Goal: Transaction & Acquisition: Purchase product/service

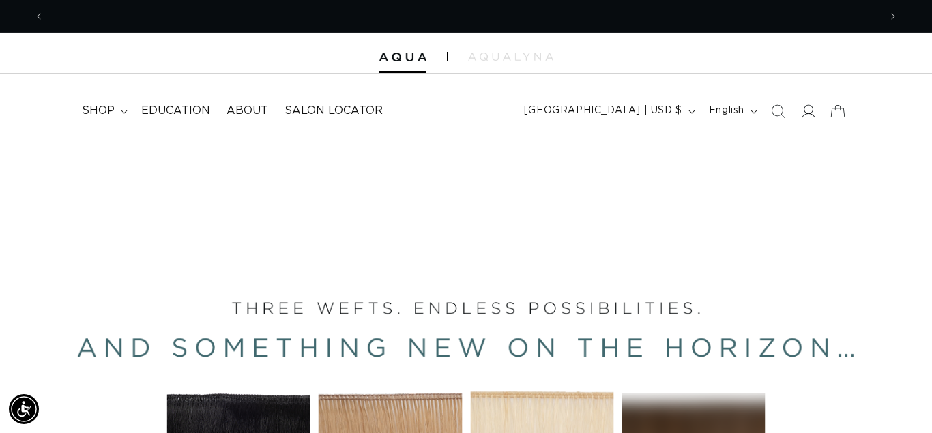
scroll to position [0, 835]
click at [813, 108] on icon at bounding box center [807, 111] width 14 height 14
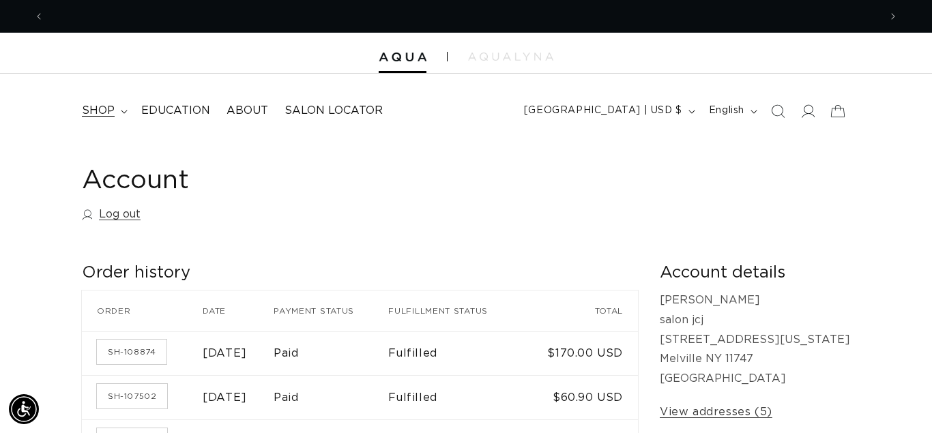
click at [100, 121] on summary "shop" at bounding box center [103, 110] width 59 height 31
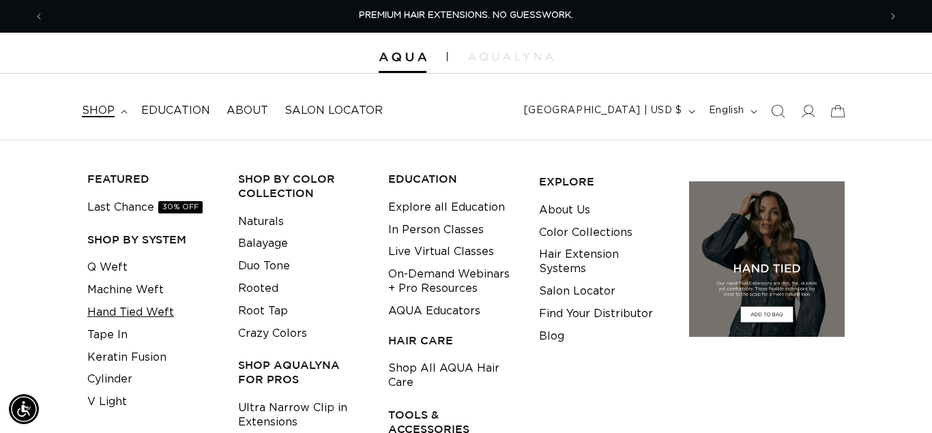
click at [142, 309] on link "Hand Tied Weft" at bounding box center [130, 312] width 87 height 23
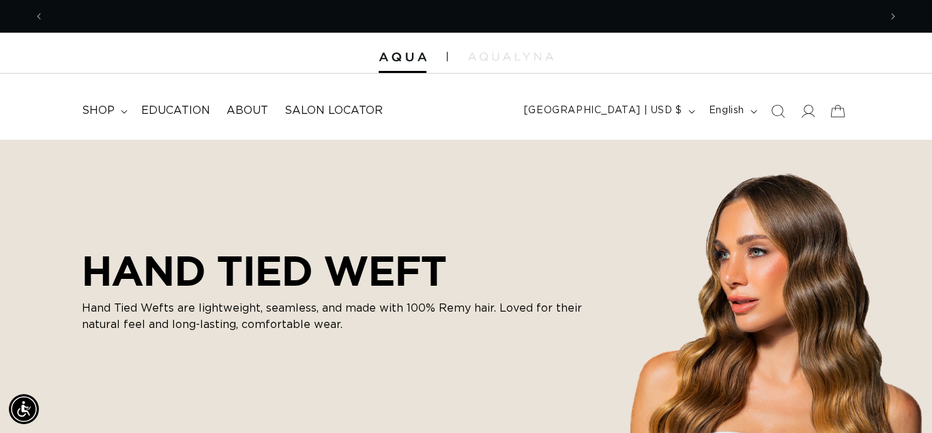
scroll to position [0, 835]
click at [112, 118] on span "shop" at bounding box center [98, 111] width 33 height 14
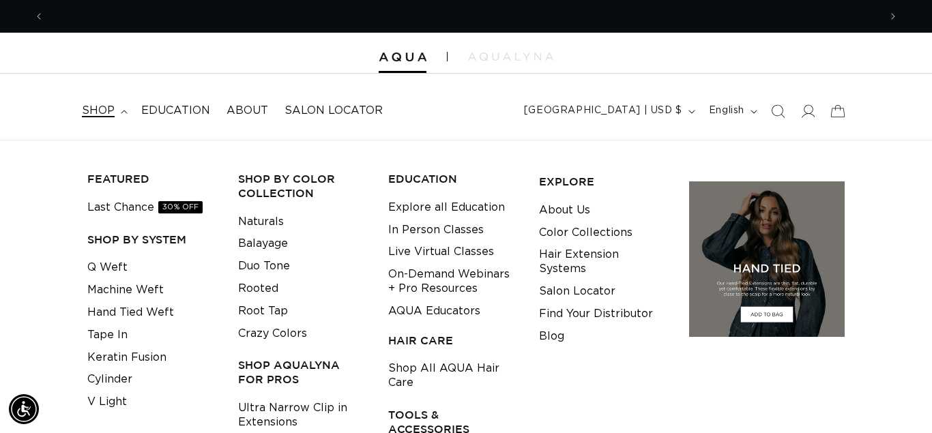
scroll to position [0, 1669]
click at [117, 265] on link "Q Weft" at bounding box center [107, 267] width 40 height 23
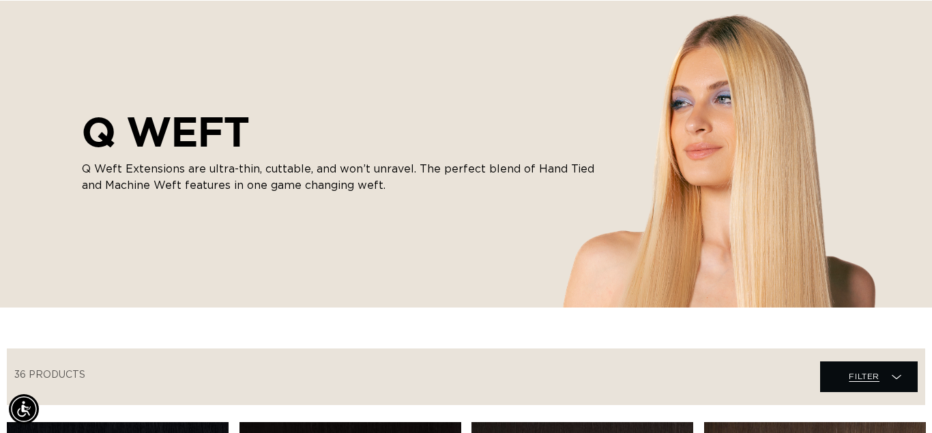
scroll to position [0, 1669]
click at [852, 376] on span "Filter" at bounding box center [863, 376] width 31 height 26
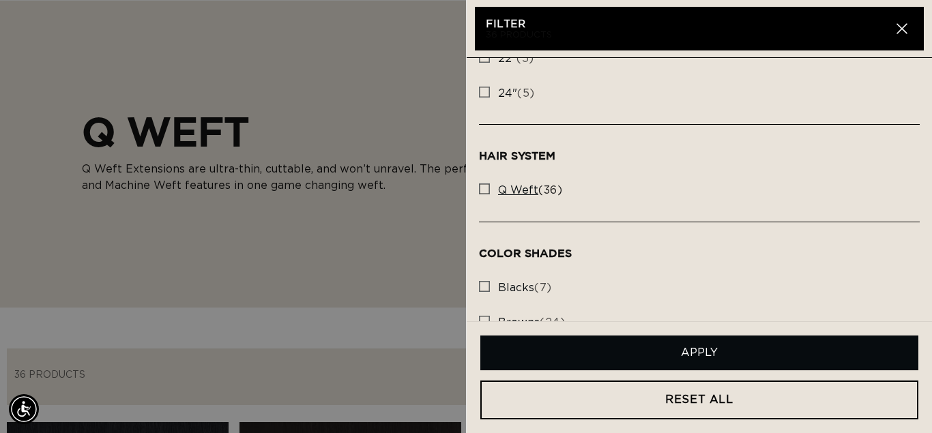
scroll to position [78, 0]
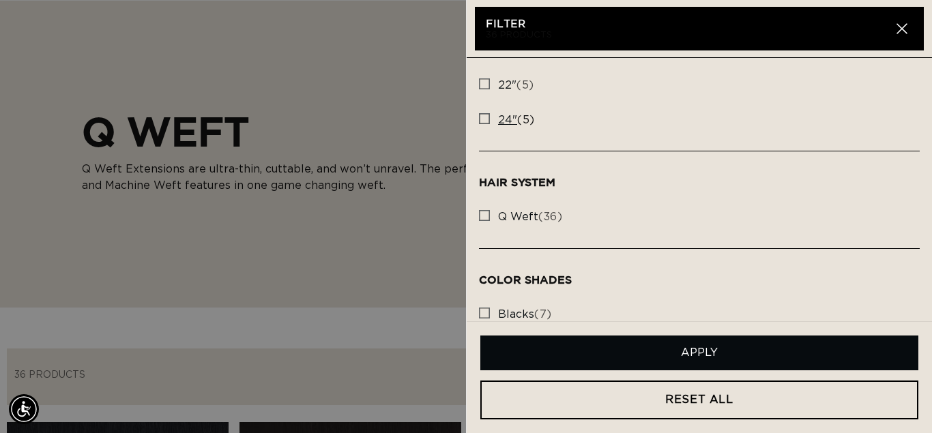
click at [488, 118] on rect at bounding box center [484, 119] width 10 height 10
click at [488, 118] on input "24" (5) 24" (5 products)" at bounding box center [484, 115] width 11 height 11
checkbox input "true"
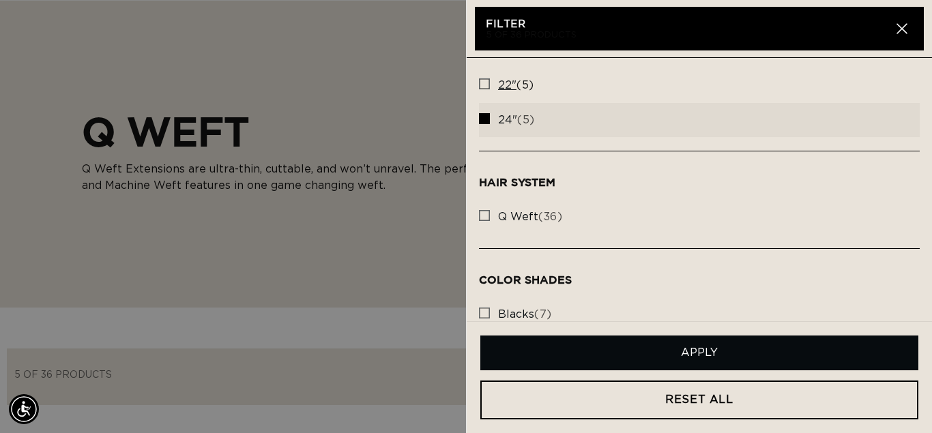
click at [495, 83] on label "22" (5) 22" (5 products)" at bounding box center [699, 85] width 441 height 35
click at [490, 83] on input "22" (5) 22" (5 products)" at bounding box center [484, 80] width 11 height 11
checkbox input "true"
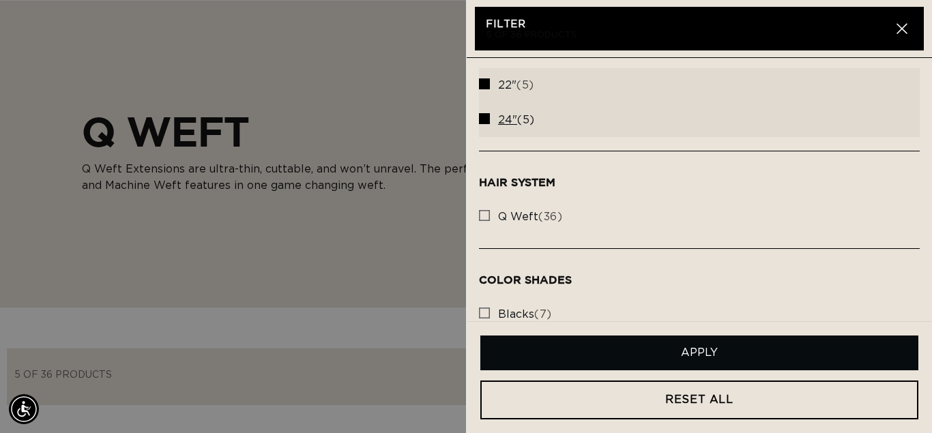
scroll to position [0, 835]
click at [486, 119] on rect at bounding box center [484, 119] width 10 height 10
click at [486, 119] on input "24" (5) 24" (5 products)" at bounding box center [484, 115] width 11 height 11
checkbox input "false"
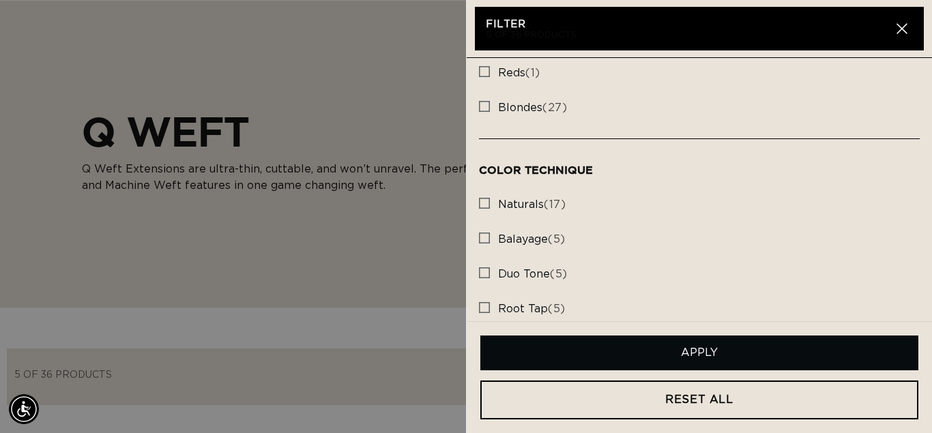
scroll to position [442, 0]
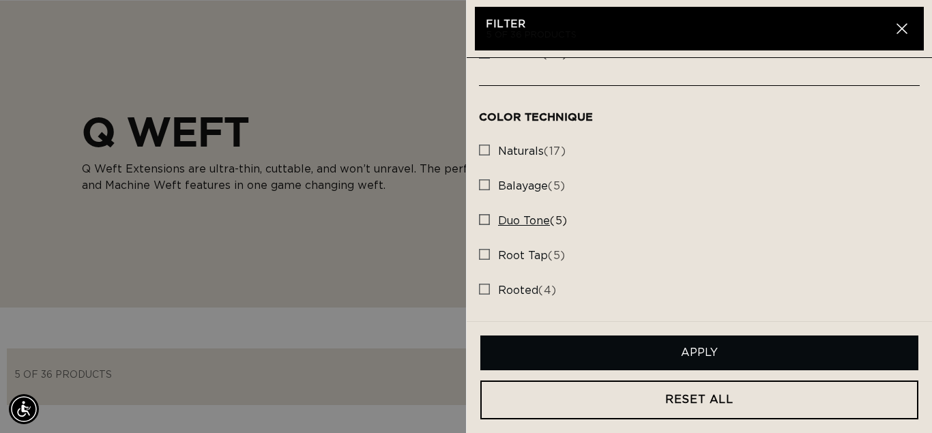
click at [524, 221] on span "duo tone" at bounding box center [524, 220] width 52 height 11
click at [490, 221] on input "duo tone (5) duo tone (5 products)" at bounding box center [484, 216] width 11 height 11
checkbox input "true"
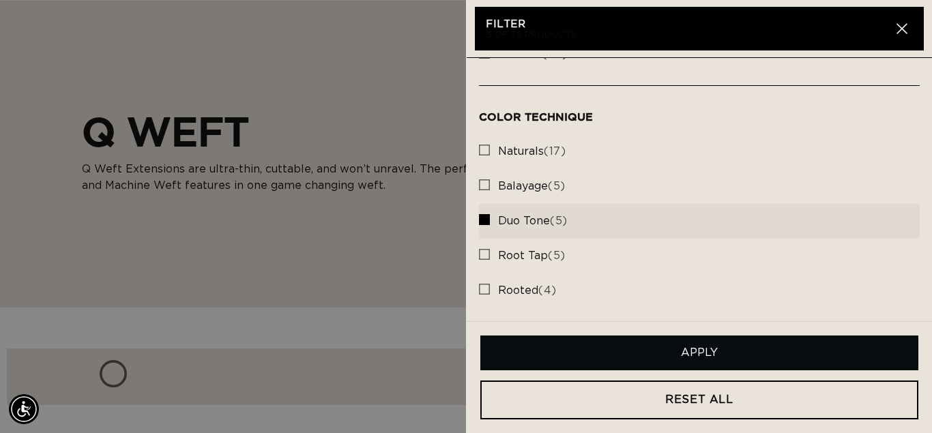
click at [749, 356] on button "Apply" at bounding box center [699, 353] width 438 height 35
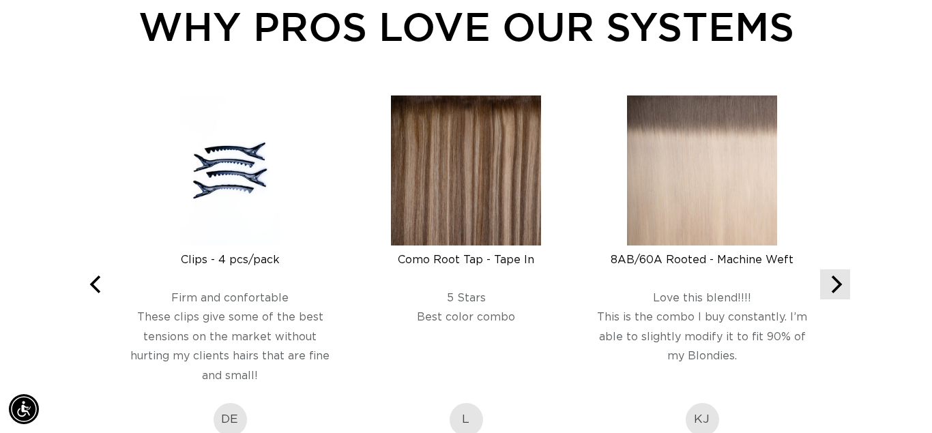
click at [840, 288] on icon "Next" at bounding box center [835, 285] width 18 height 18
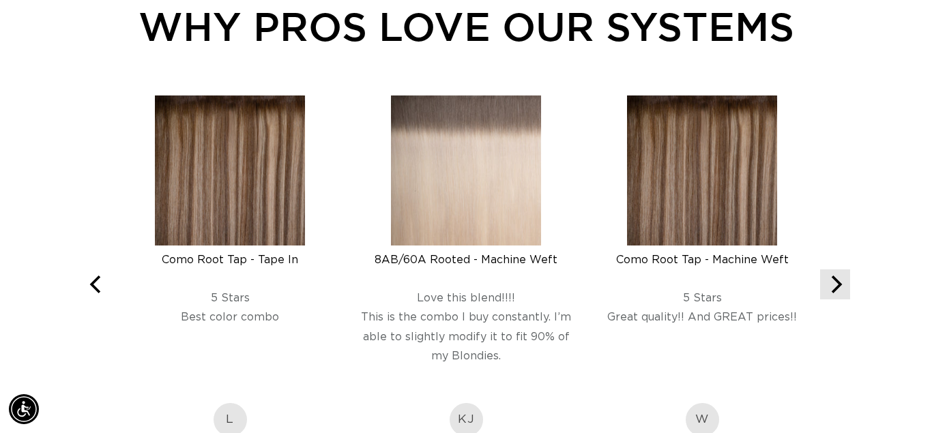
click at [840, 288] on icon "Next" at bounding box center [835, 285] width 18 height 18
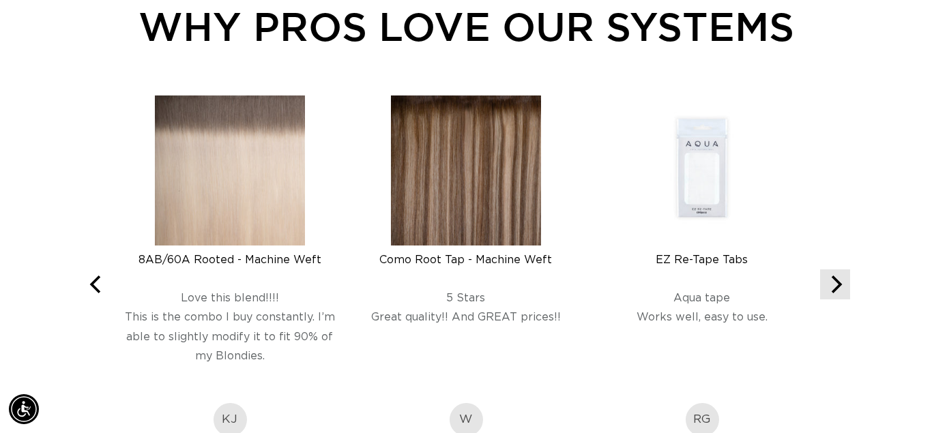
click at [840, 288] on icon "Next" at bounding box center [835, 285] width 18 height 18
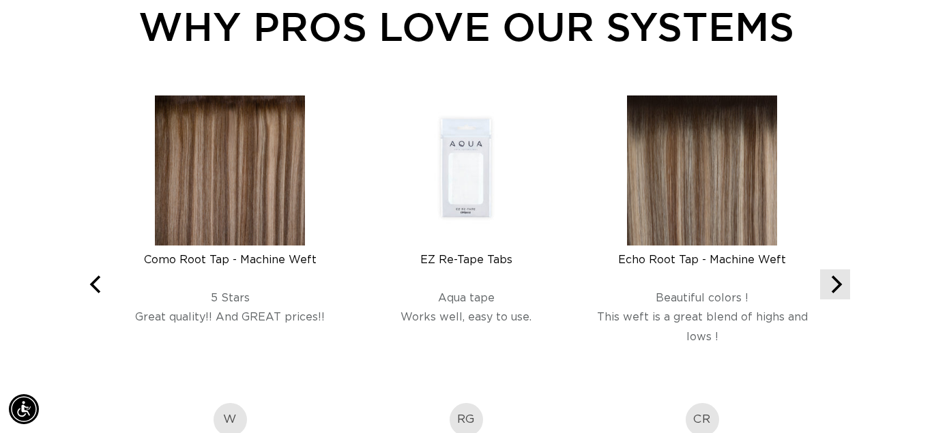
click at [827, 291] on icon "Next" at bounding box center [835, 285] width 18 height 18
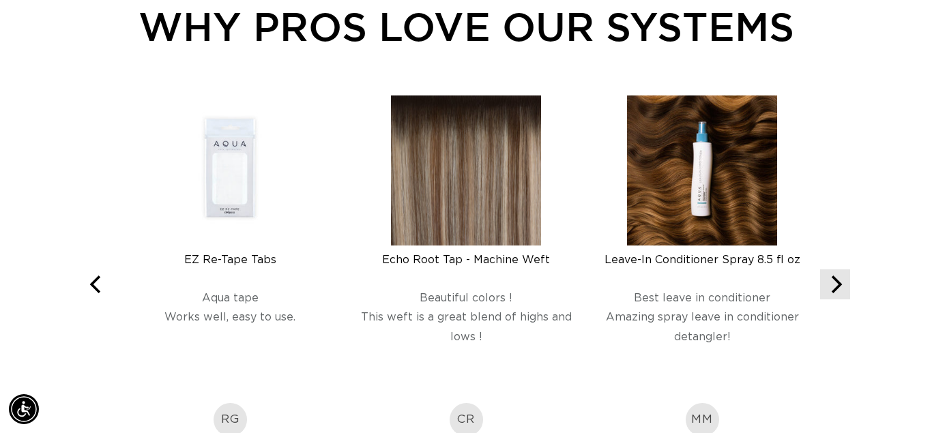
click at [827, 291] on icon "Next" at bounding box center [835, 285] width 18 height 18
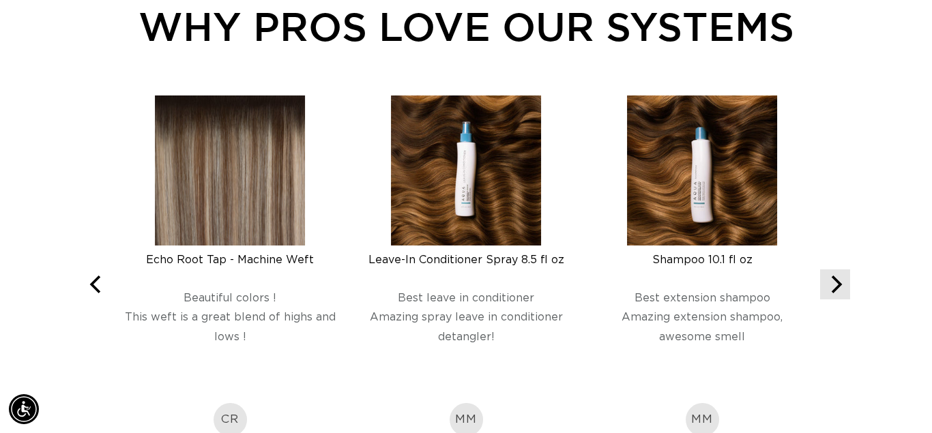
click at [827, 291] on icon "Next" at bounding box center [835, 285] width 18 height 18
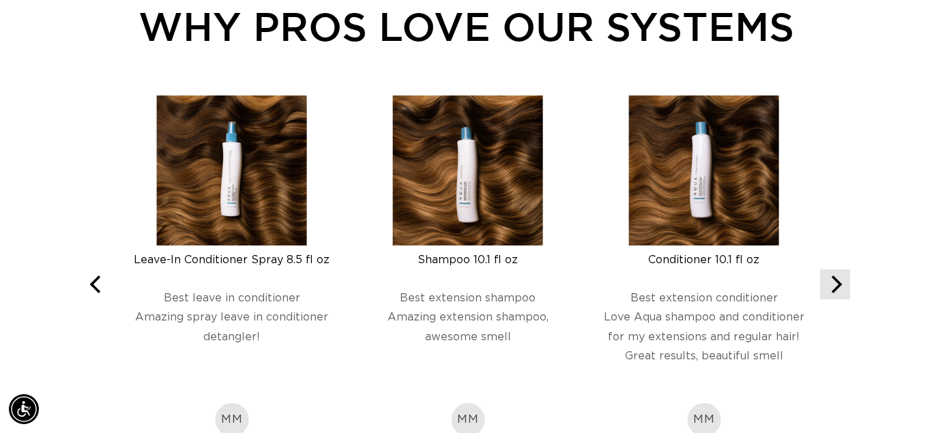
click at [827, 291] on icon "Next" at bounding box center [835, 285] width 18 height 18
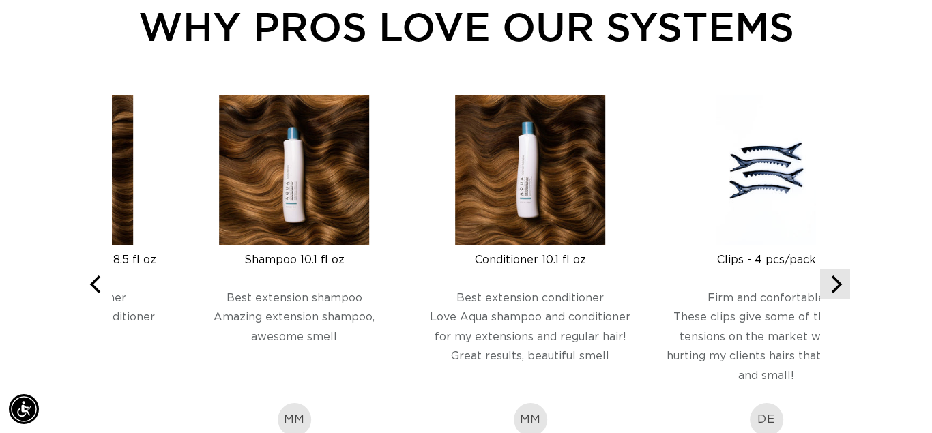
click at [827, 291] on icon "Next" at bounding box center [835, 285] width 18 height 18
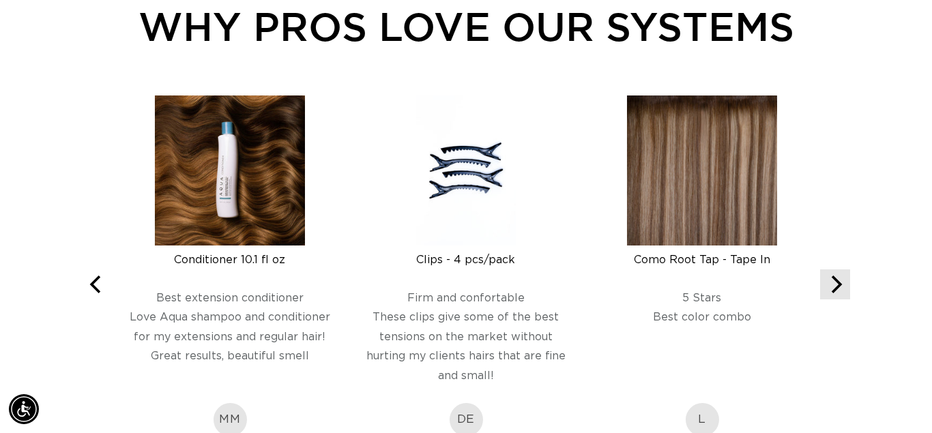
click at [827, 291] on icon "Next" at bounding box center [835, 285] width 18 height 18
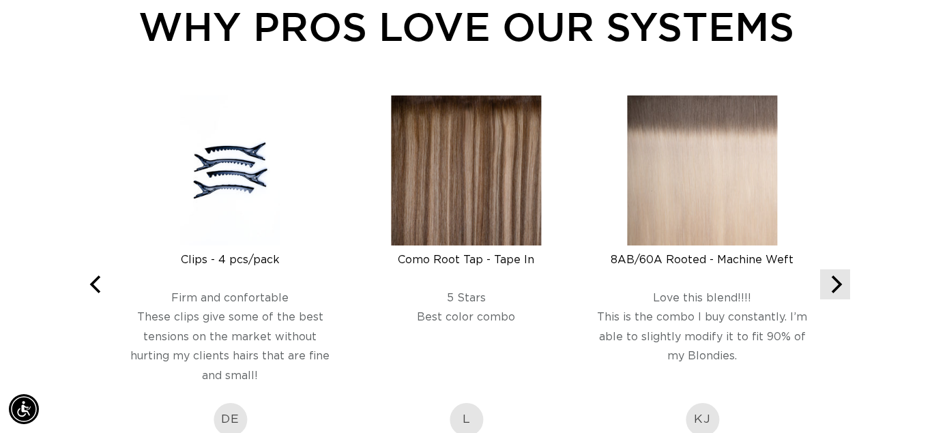
click at [827, 291] on icon "Next" at bounding box center [835, 285] width 18 height 18
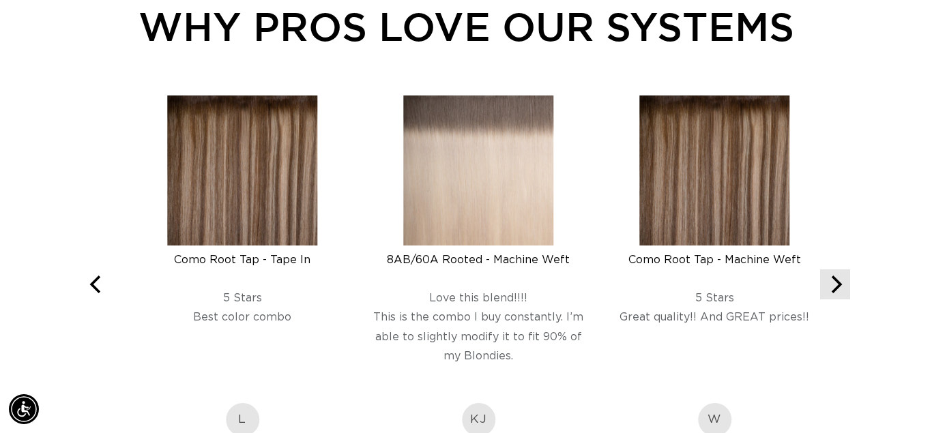
click at [827, 291] on icon "Next" at bounding box center [835, 285] width 18 height 18
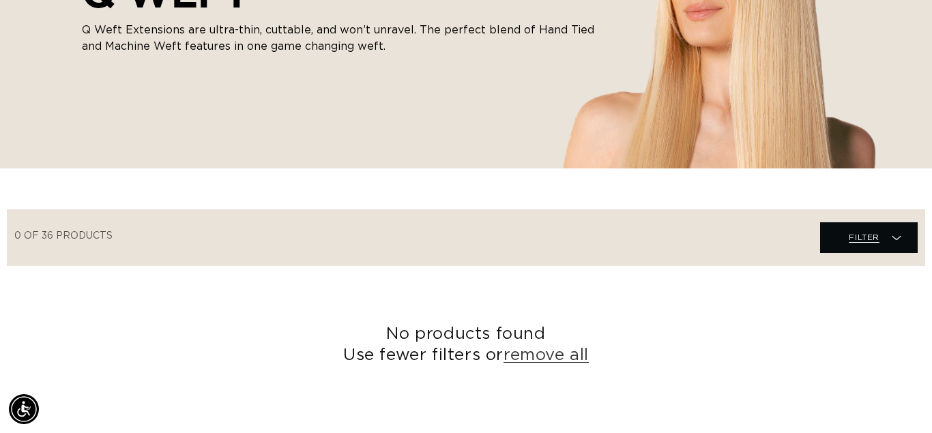
click at [859, 227] on span "Filter" at bounding box center [863, 237] width 31 height 26
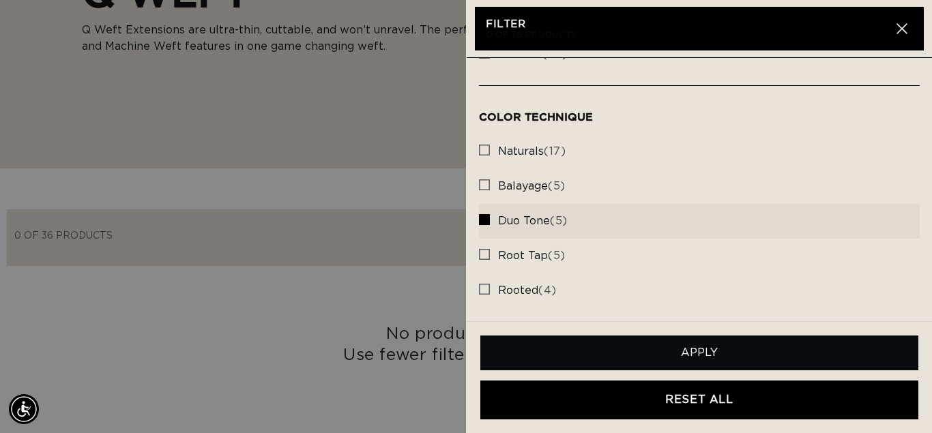
click at [601, 387] on link "RESET ALL" at bounding box center [699, 400] width 438 height 39
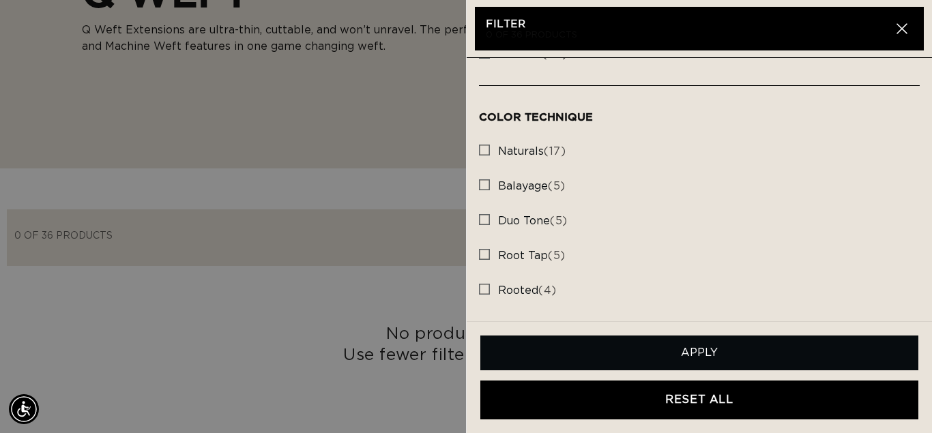
checkbox input "false"
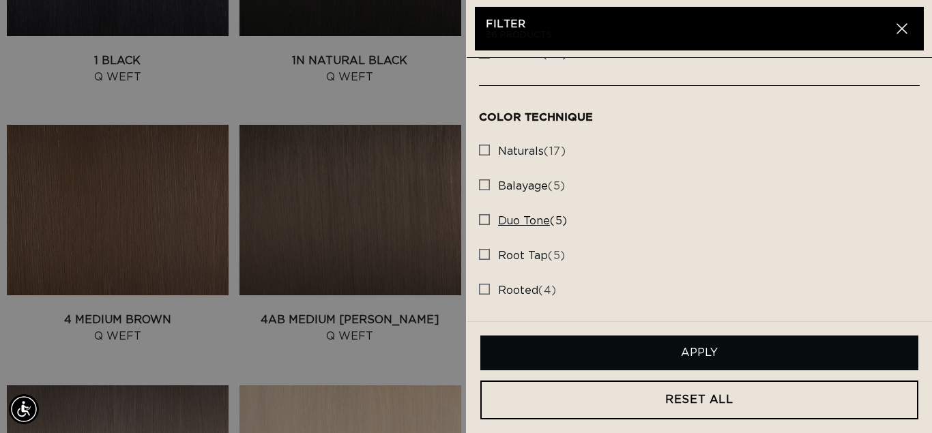
click at [583, 220] on label "duo tone (5) duo tone (5 products)" at bounding box center [699, 221] width 441 height 35
click at [490, 220] on input "duo tone (5) duo tone (5 products)" at bounding box center [484, 216] width 11 height 11
checkbox input "true"
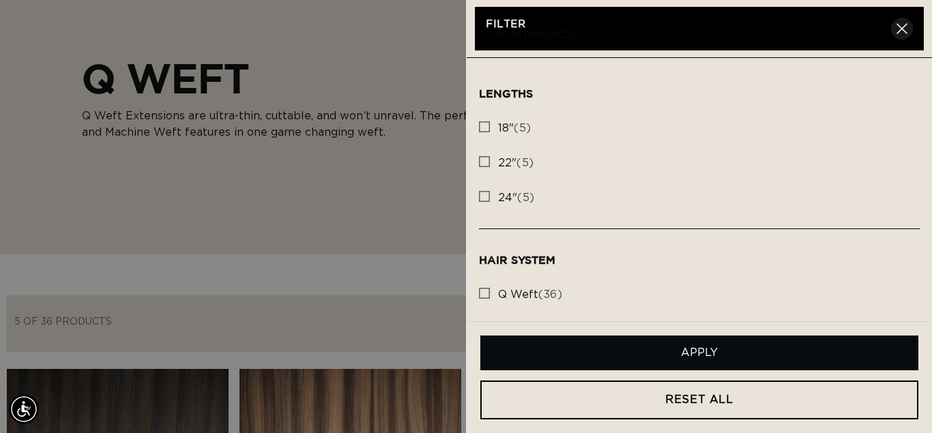
click at [897, 24] on icon "button" at bounding box center [901, 29] width 10 height 10
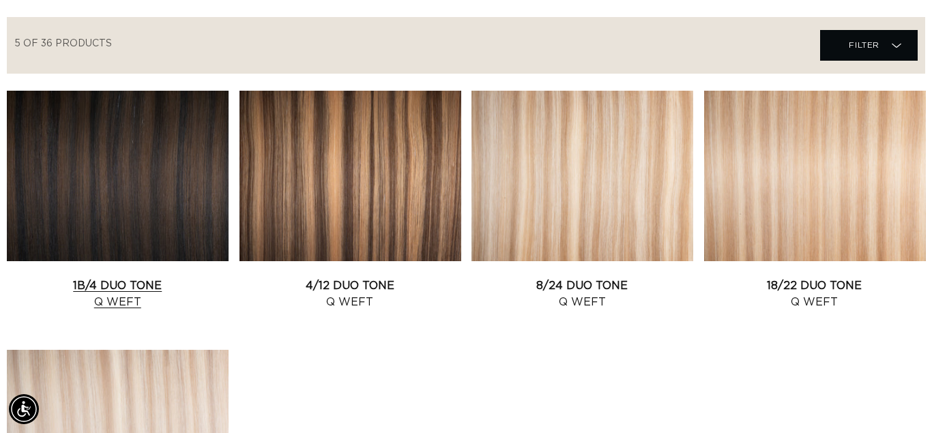
click at [116, 278] on link "1B/4 Duo Tone Q Weft" at bounding box center [118, 294] width 222 height 33
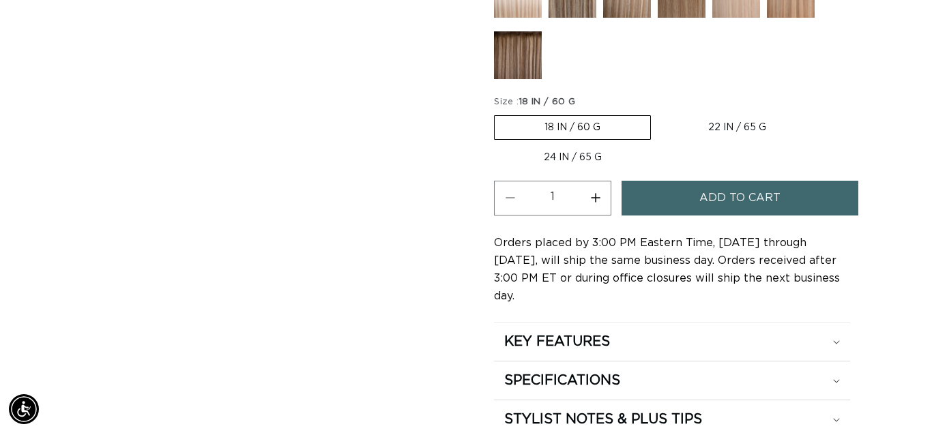
scroll to position [0, 1669]
click at [567, 147] on label "24 IN / 65 G Variant sold out or unavailable" at bounding box center [573, 157] width 158 height 23
click at [822, 113] on input "24 IN / 65 G Variant sold out or unavailable" at bounding box center [822, 113] width 1 height 1
radio input "true"
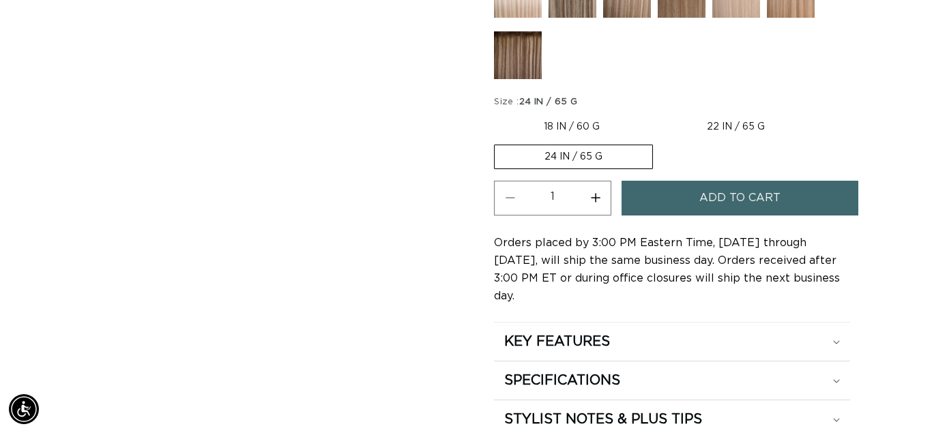
click at [704, 119] on label "22 IN / 65 G Variant sold out or unavailable" at bounding box center [736, 126] width 158 height 23
click at [657, 113] on input "22 IN / 65 G Variant sold out or unavailable" at bounding box center [656, 113] width 1 height 1
radio input "true"
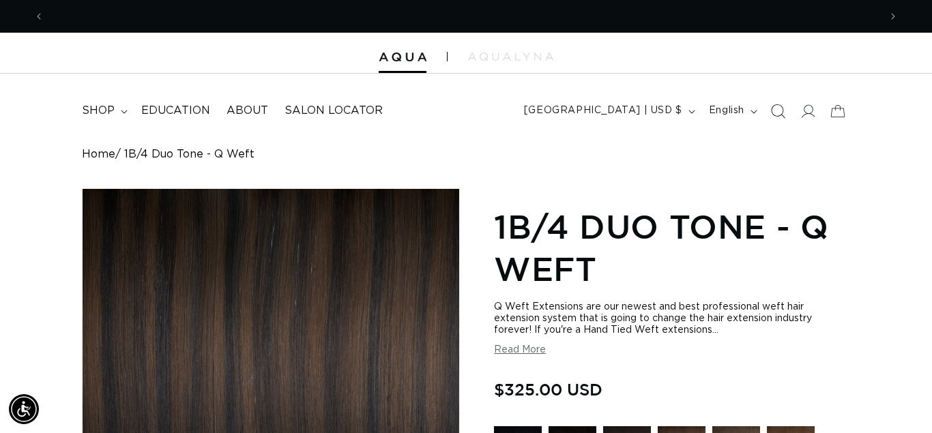
scroll to position [0, 1669]
click at [807, 114] on icon at bounding box center [808, 111] width 14 height 14
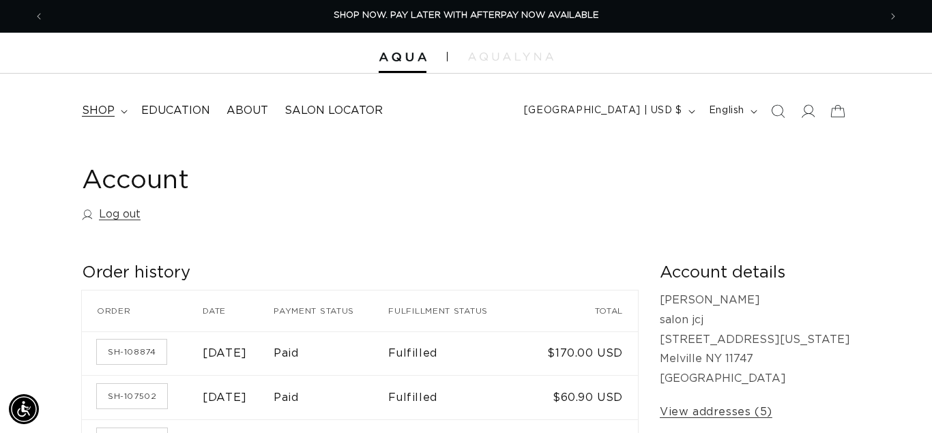
click at [109, 106] on span "shop" at bounding box center [98, 111] width 33 height 14
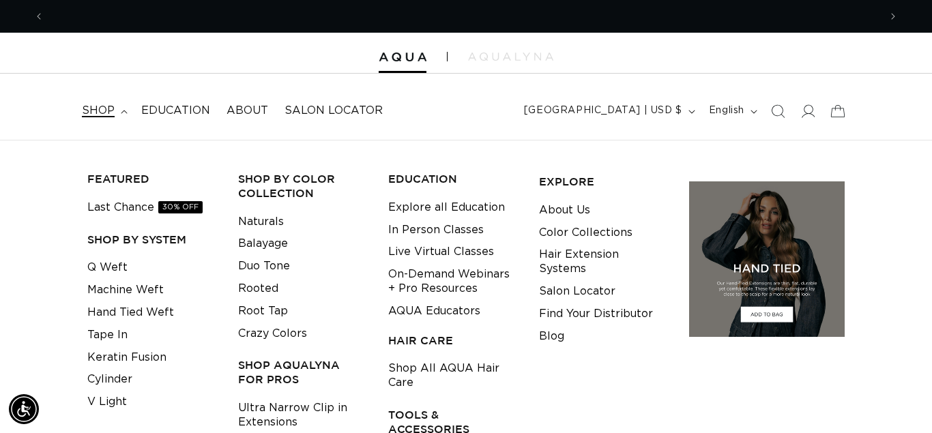
scroll to position [0, 1669]
click at [121, 269] on link "Q Weft" at bounding box center [107, 267] width 40 height 23
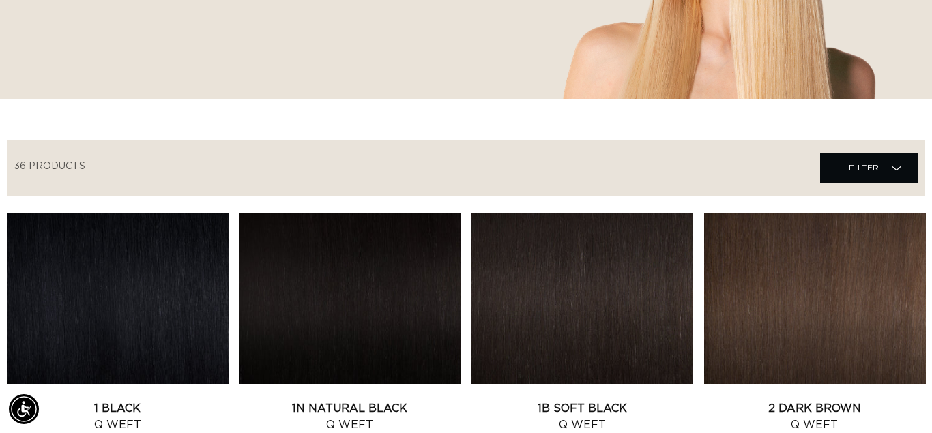
scroll to position [0, 835]
click at [876, 178] on span "Filter" at bounding box center [863, 168] width 31 height 26
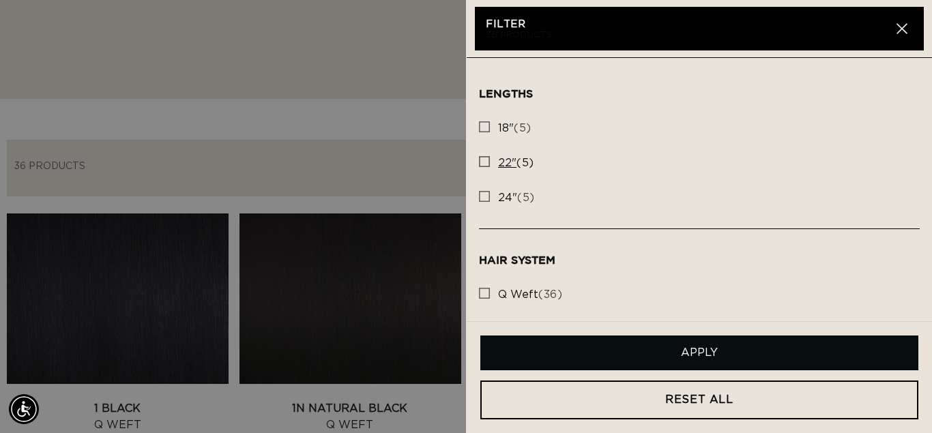
click at [519, 168] on span "22" (5)" at bounding box center [516, 163] width 36 height 14
click at [490, 164] on input "22" (5) 22" (5 products)" at bounding box center [484, 158] width 11 height 11
checkbox input "true"
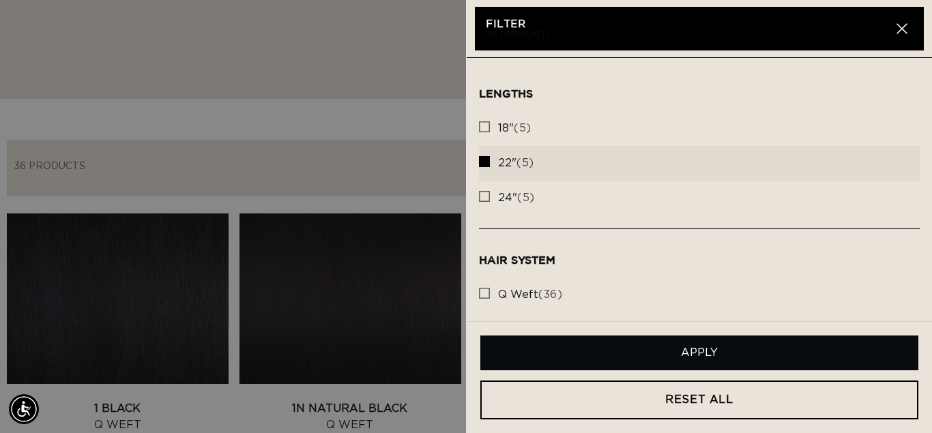
scroll to position [155, 0]
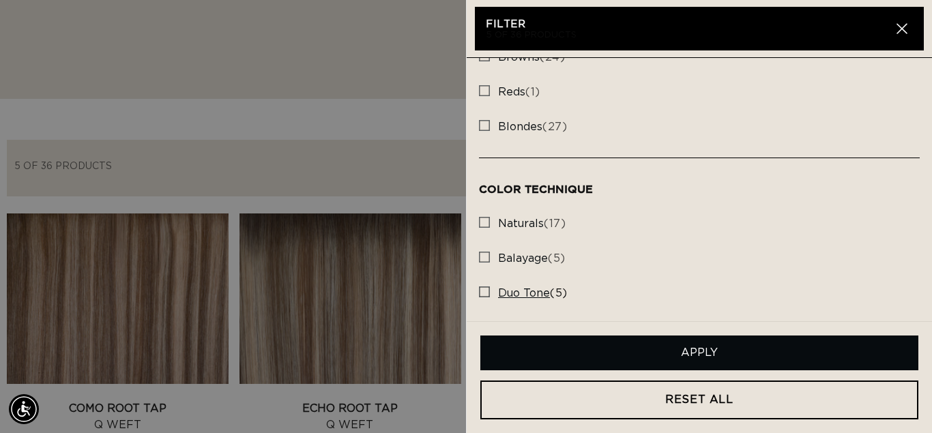
scroll to position [442, 0]
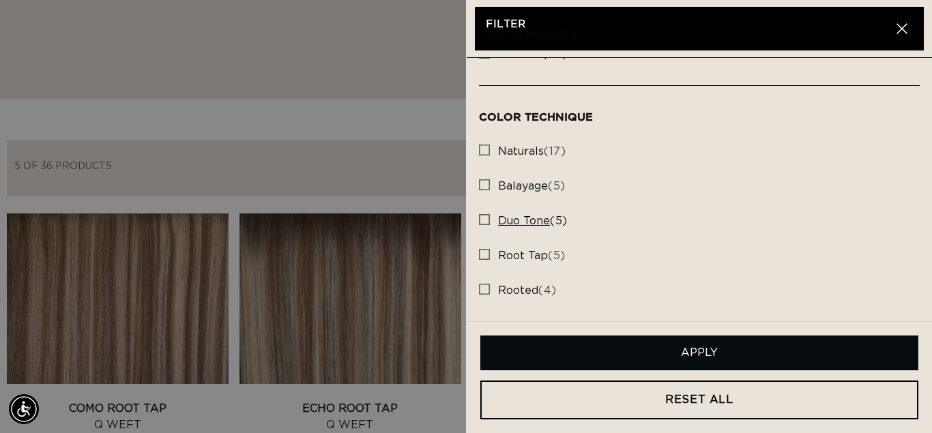
click at [528, 233] on label "duo tone (5) duo tone (5 products)" at bounding box center [699, 221] width 441 height 35
click at [490, 222] on input "duo tone (5) duo tone (5 products)" at bounding box center [484, 216] width 11 height 11
checkbox input "true"
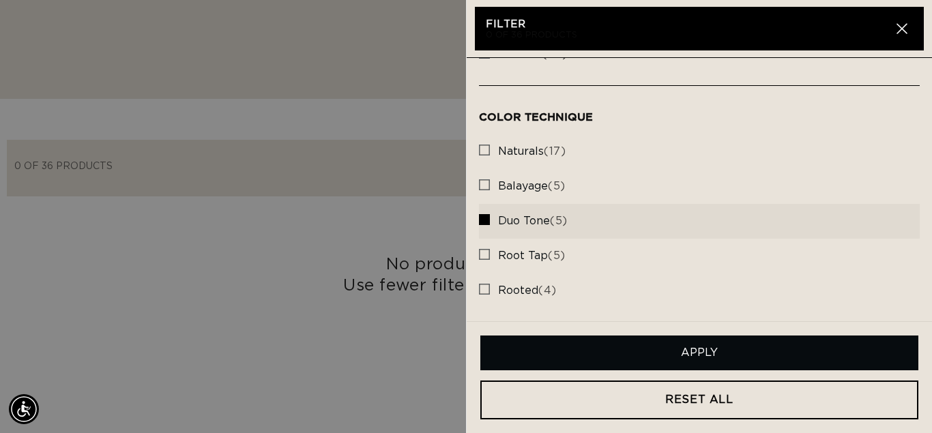
click at [651, 356] on button "Apply" at bounding box center [699, 353] width 438 height 35
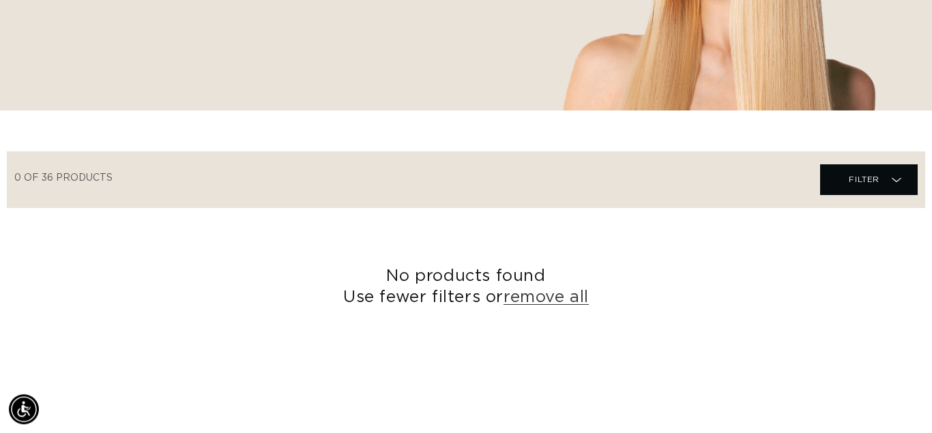
scroll to position [209, 0]
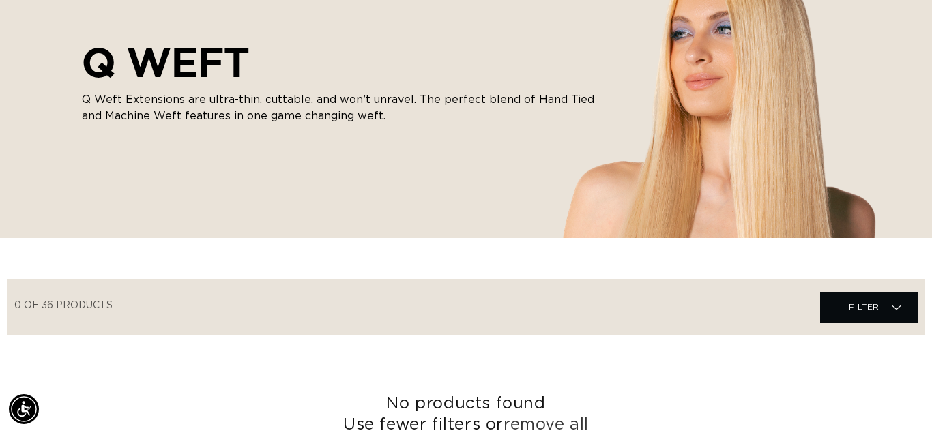
click at [908, 299] on span "Filter Filter" at bounding box center [869, 307] width 98 height 31
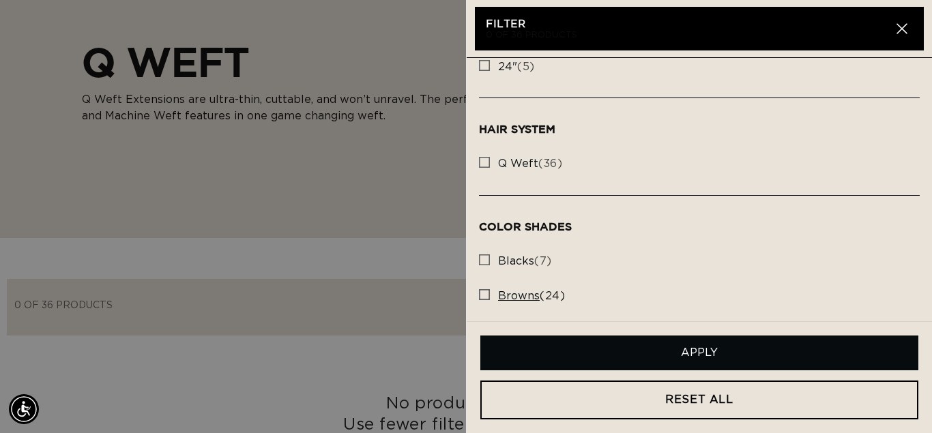
scroll to position [0, 0]
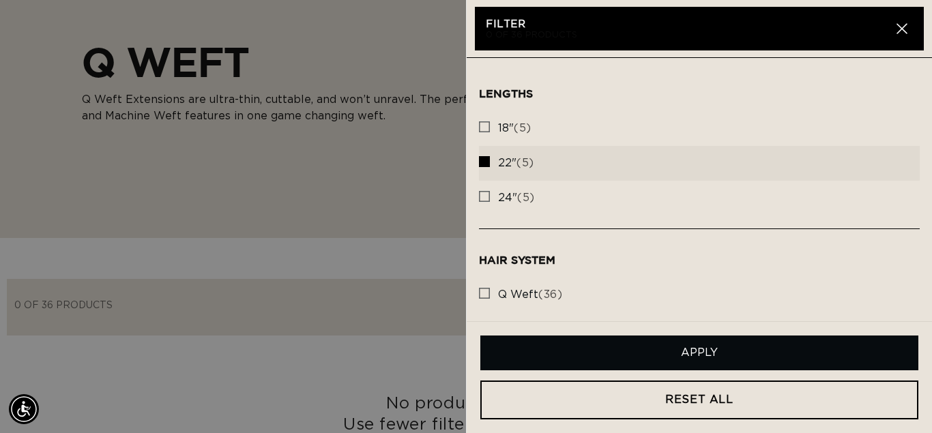
click at [658, 349] on button "Apply" at bounding box center [699, 353] width 438 height 35
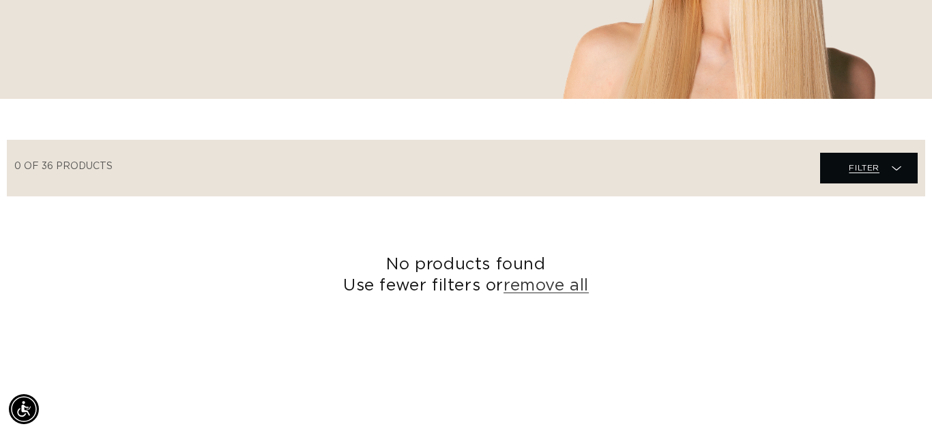
click at [854, 167] on span "Filter" at bounding box center [863, 168] width 31 height 26
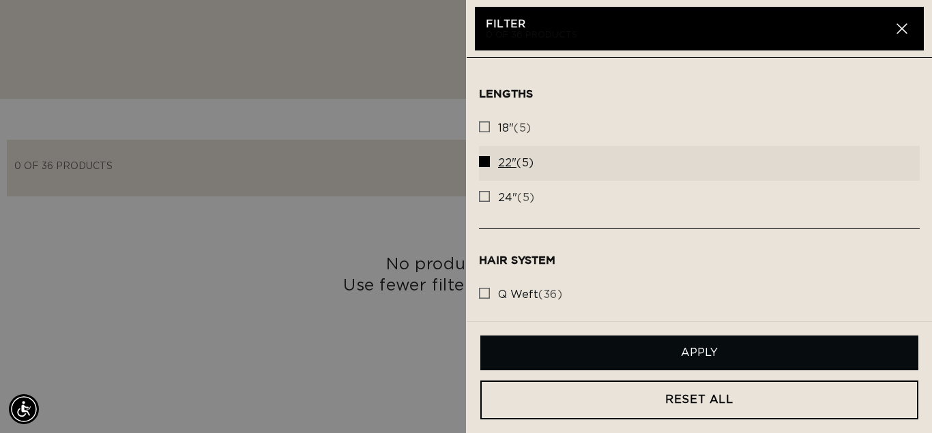
click at [518, 155] on label "22" (5) 22" (5 products)" at bounding box center [699, 163] width 441 height 35
click at [490, 155] on input "22" (5) 22" (5 products)" at bounding box center [484, 158] width 11 height 11
checkbox input "false"
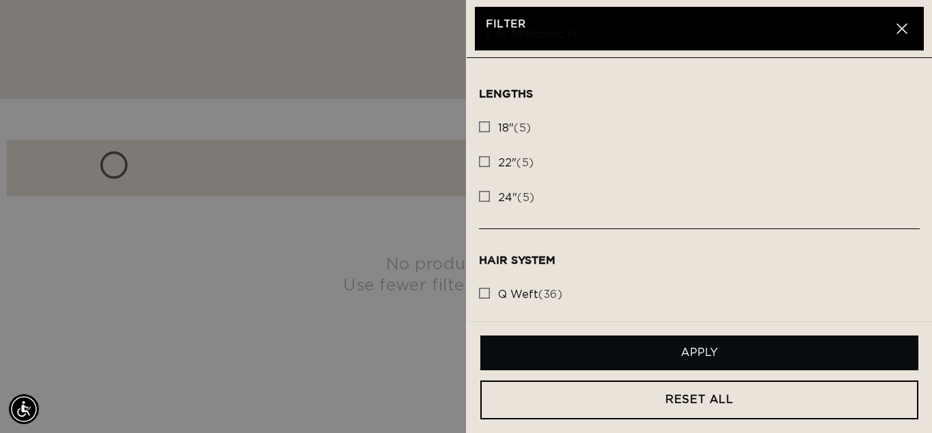
click at [727, 350] on button "Apply" at bounding box center [699, 353] width 438 height 35
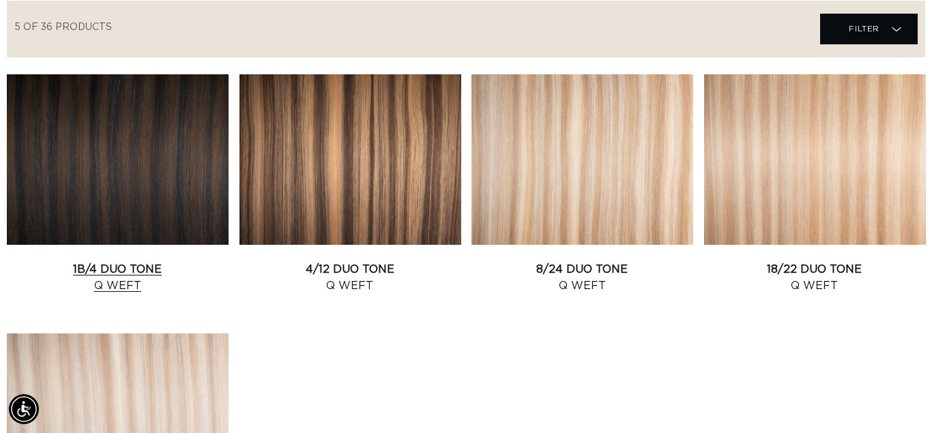
click at [114, 261] on link "1B/4 Duo Tone Q Weft" at bounding box center [118, 277] width 222 height 33
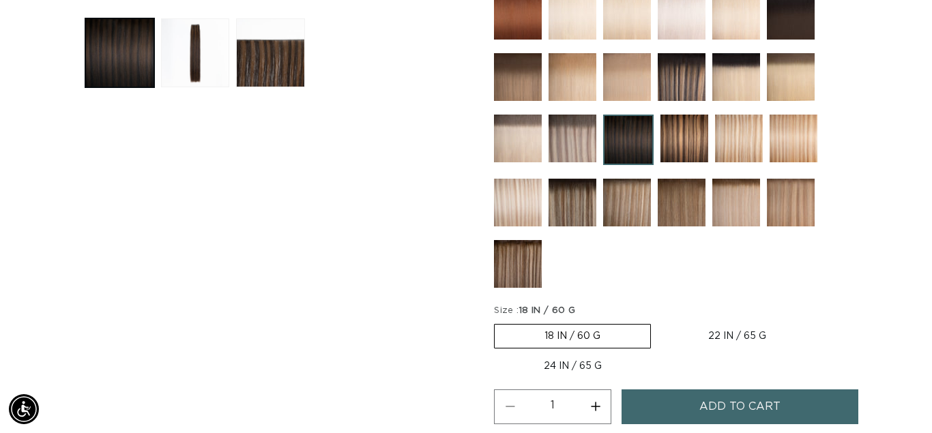
scroll to position [0, 835]
click at [773, 346] on fieldset "Size : 18 IN / 60 G 18 IN / 60 G Variant sold out or unavailable 22 IN / 65 G V…" at bounding box center [672, 341] width 356 height 75
click at [737, 328] on label "22 IN / 65 G Variant sold out or unavailable" at bounding box center [737, 336] width 158 height 23
click at [658, 322] on input "22 IN / 65 G Variant sold out or unavailable" at bounding box center [657, 321] width 1 height 1
radio input "true"
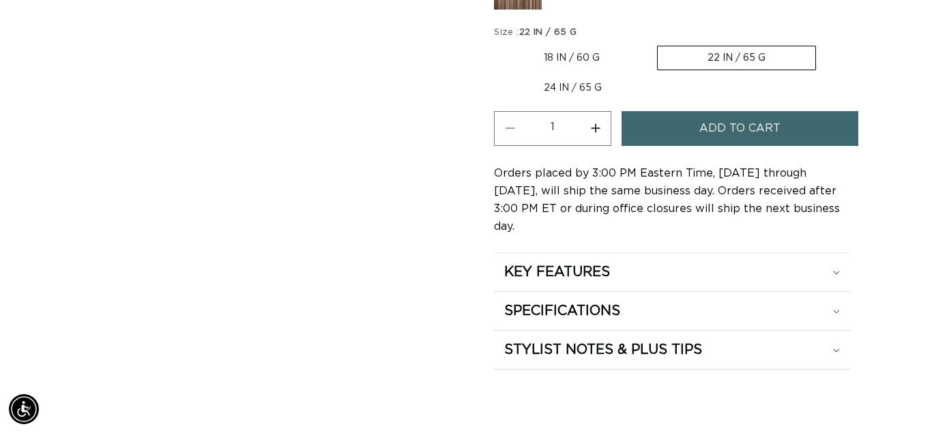
scroll to position [0, 1669]
click at [610, 263] on h2 "KEY FEATURES" at bounding box center [557, 272] width 106 height 18
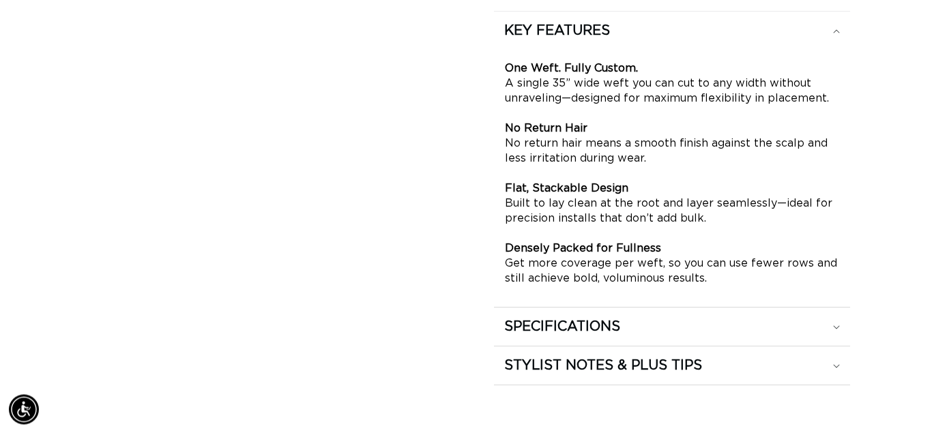
scroll to position [1113, 0]
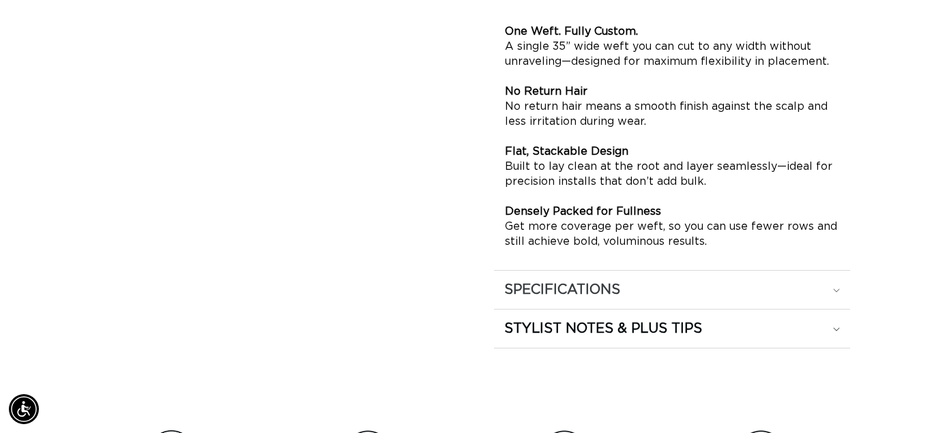
click at [558, 281] on h2 "SPECIFICATIONS" at bounding box center [562, 290] width 116 height 18
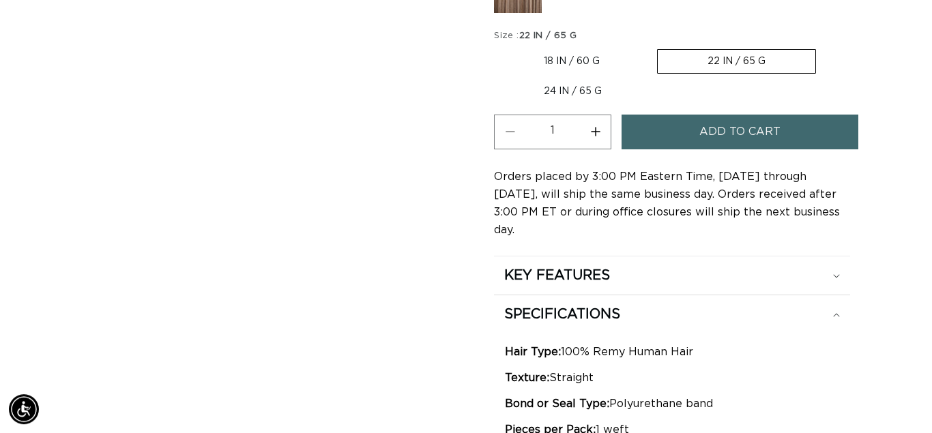
scroll to position [835, 0]
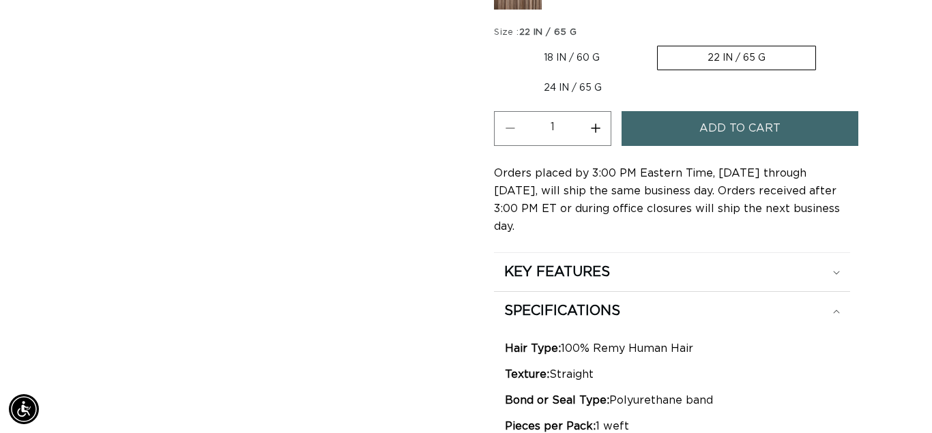
click at [701, 126] on span "Add to cart" at bounding box center [739, 128] width 81 height 35
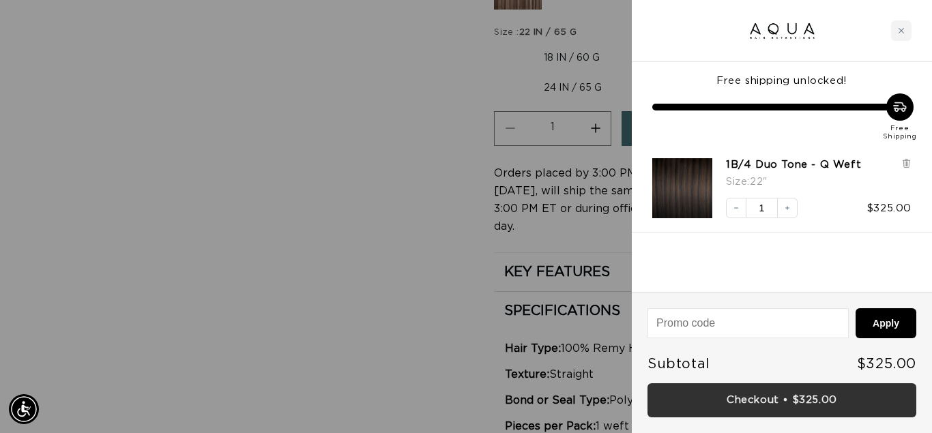
scroll to position [0, 835]
click at [764, 404] on link "Checkout • $325.00" at bounding box center [781, 400] width 269 height 35
